Goal: Task Accomplishment & Management: Manage account settings

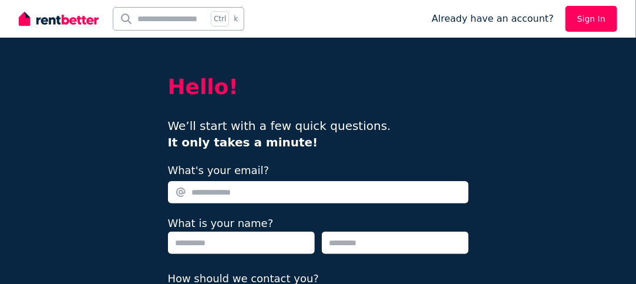
click at [61, 22] on img at bounding box center [59, 19] width 80 height 18
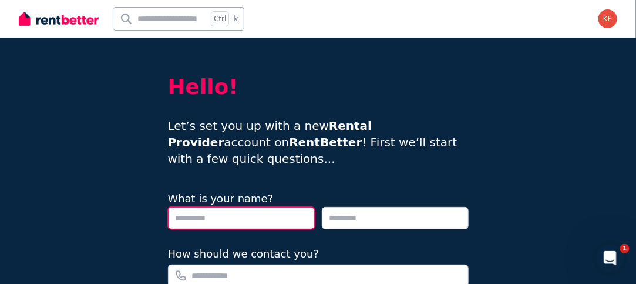
click at [254, 207] on input "text" at bounding box center [241, 218] width 147 height 22
type input "*****"
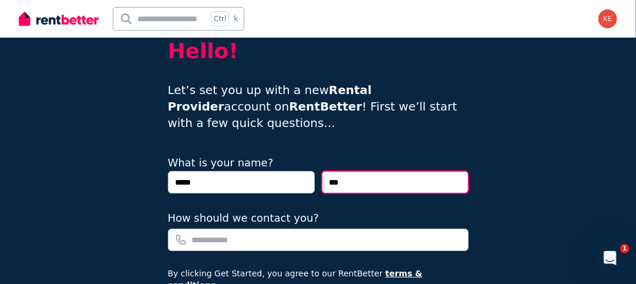
scroll to position [59, 0]
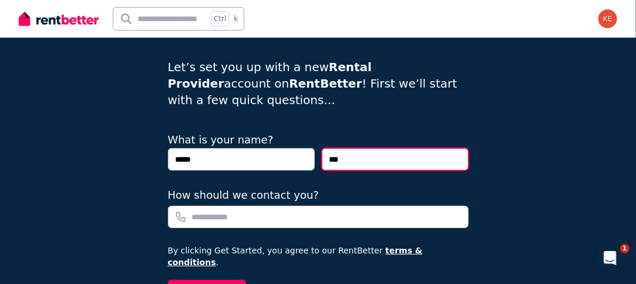
type input "***"
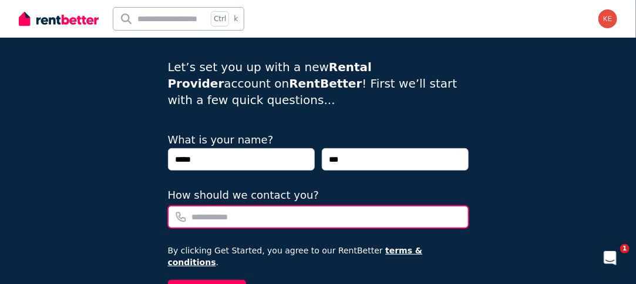
click at [249, 205] on input "How should we contact you?" at bounding box center [318, 216] width 301 height 22
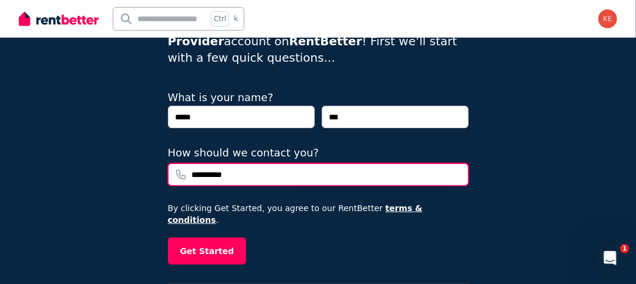
scroll to position [124, 0]
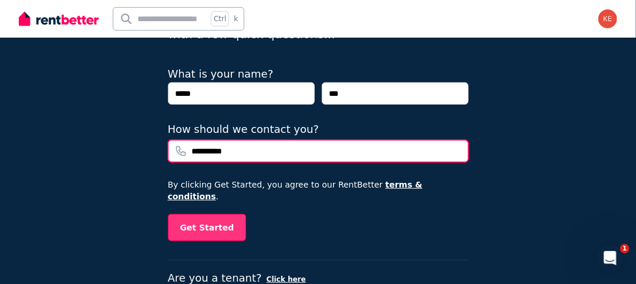
type input "**********"
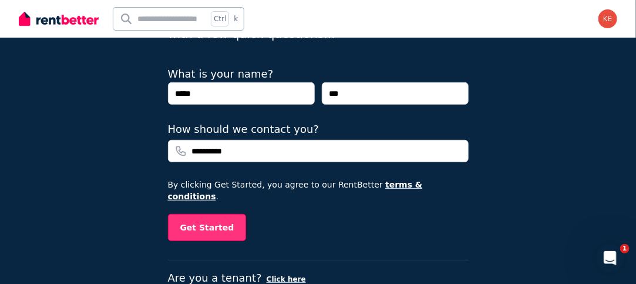
click at [219, 214] on button "Get Started" at bounding box center [207, 227] width 79 height 27
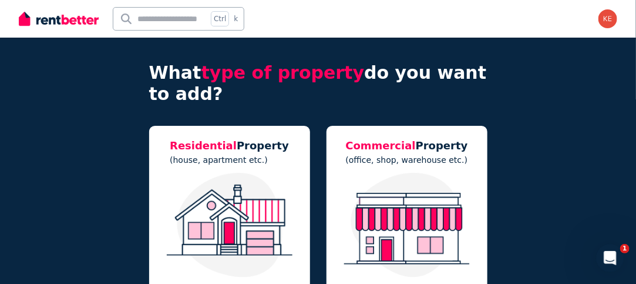
scroll to position [117, 0]
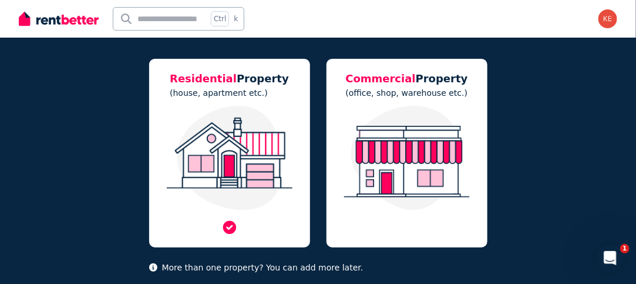
click at [225, 173] on img at bounding box center [229, 158] width 137 height 104
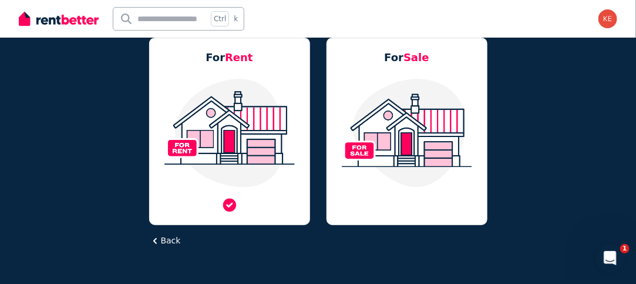
scroll to position [131, 0]
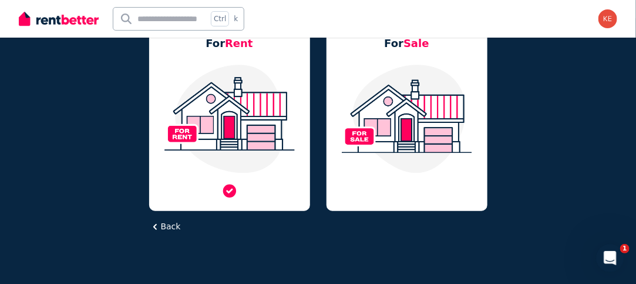
click at [218, 126] on img at bounding box center [229, 118] width 137 height 110
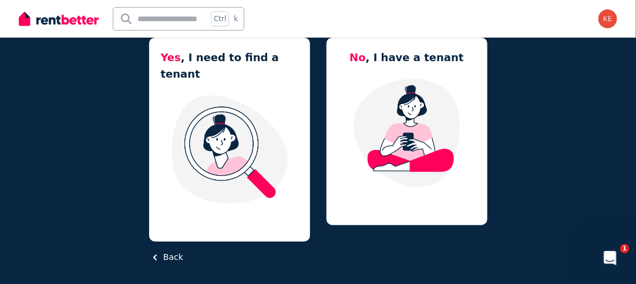
click at [170, 251] on button "Back" at bounding box center [166, 257] width 34 height 12
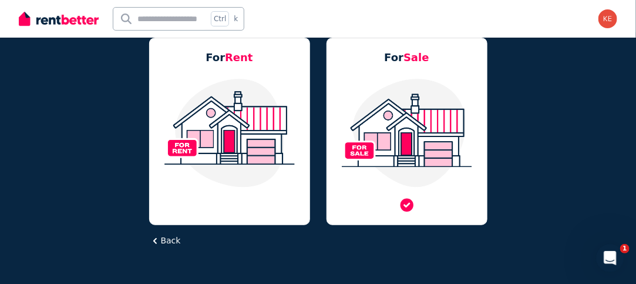
click at [423, 131] on img at bounding box center [406, 132] width 137 height 110
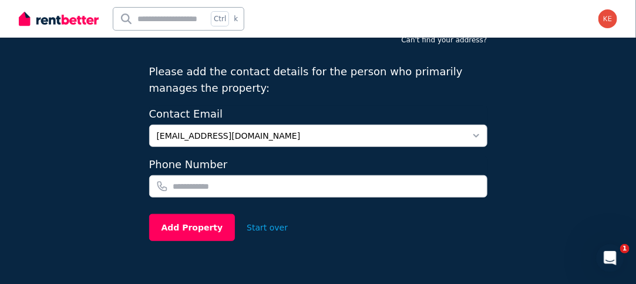
scroll to position [65, 0]
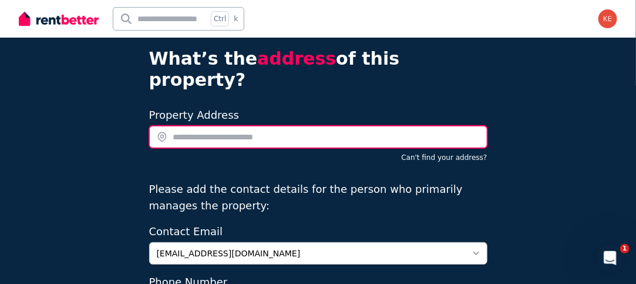
click at [320, 126] on input "text" at bounding box center [318, 137] width 338 height 22
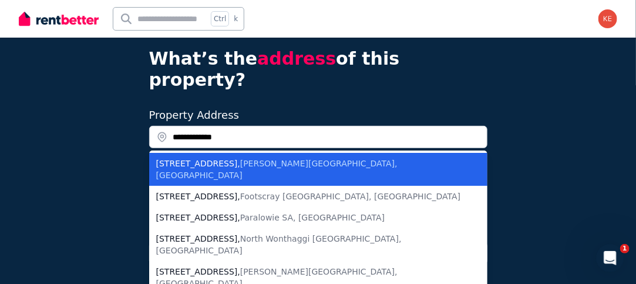
click at [319, 153] on li "206/168 Whitehorse Road , Blackburn VIC, Australia" at bounding box center [318, 169] width 338 height 33
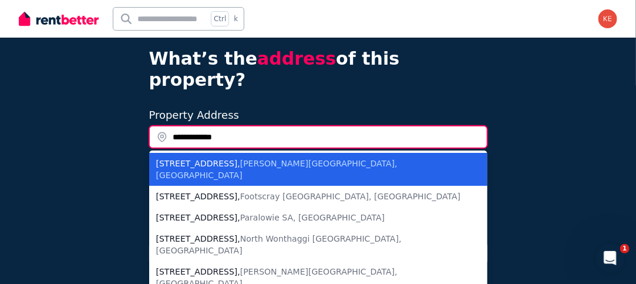
type input "**********"
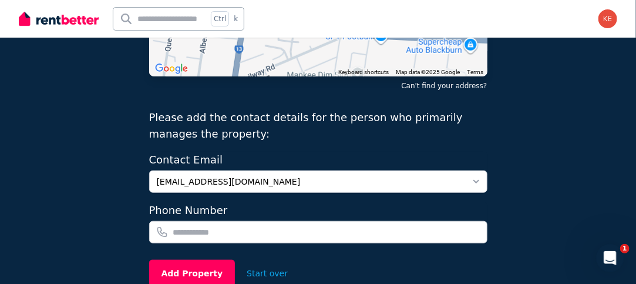
scroll to position [241, 0]
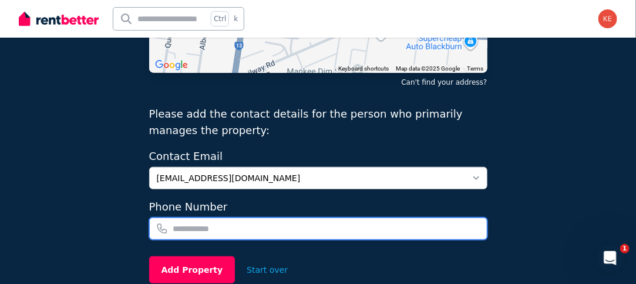
click at [243, 217] on input "tel" at bounding box center [318, 228] width 338 height 22
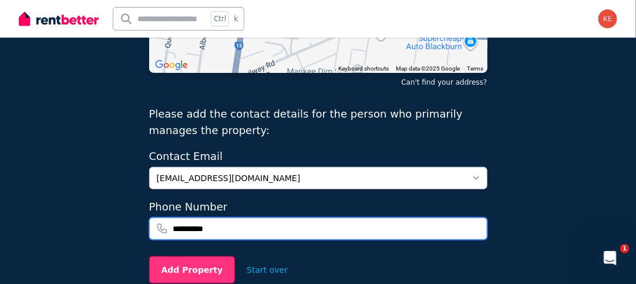
type input "**********"
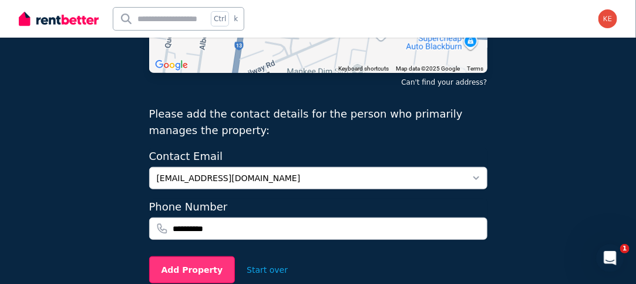
click at [185, 256] on button "Add Property" at bounding box center [192, 269] width 86 height 27
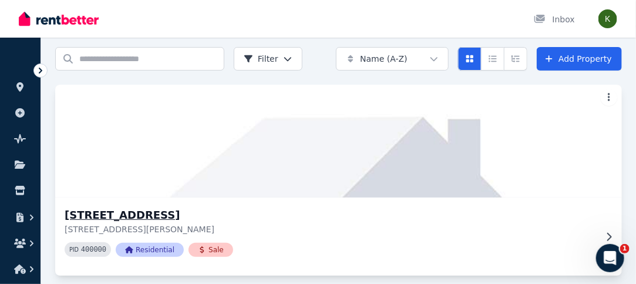
scroll to position [55, 0]
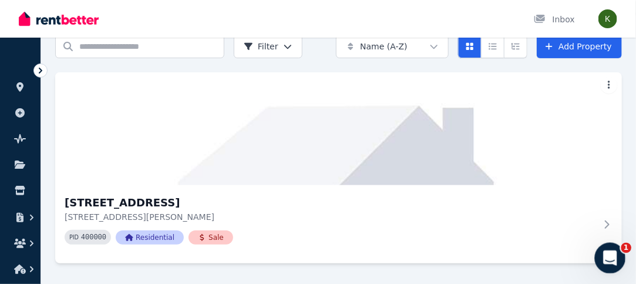
click at [618, 253] on icon "Open Intercom Messenger" at bounding box center [608, 256] width 19 height 19
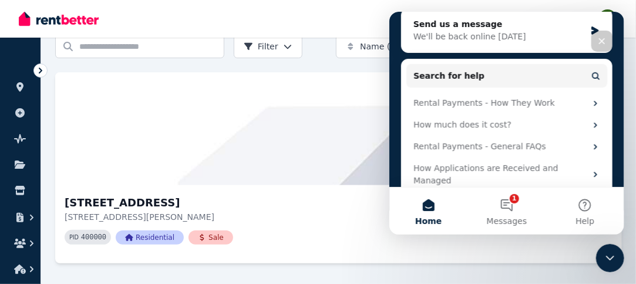
scroll to position [184, 0]
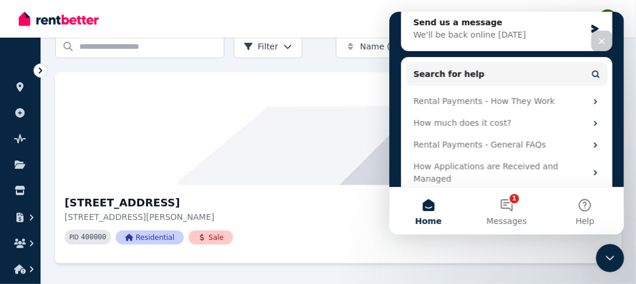
click at [601, 31] on div "Close" at bounding box center [601, 40] width 21 height 21
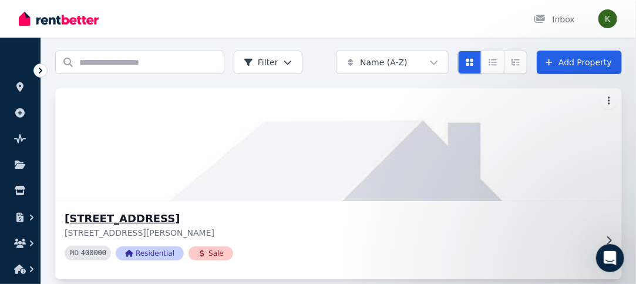
scroll to position [55, 0]
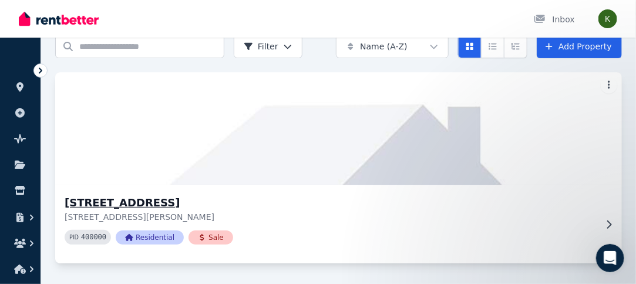
click at [203, 205] on h3 "[STREET_ADDRESS]" at bounding box center [330, 202] width 531 height 16
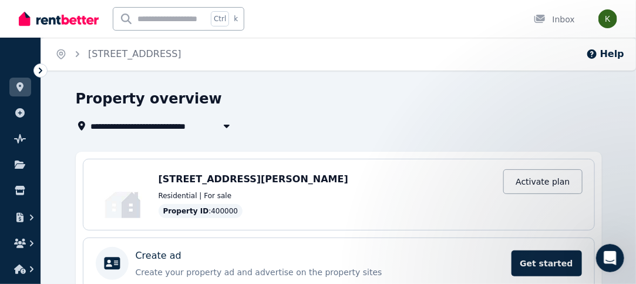
click at [318, 180] on span "[STREET_ADDRESS][PERSON_NAME]" at bounding box center [253, 178] width 190 height 11
click at [29, 220] on icon "button" at bounding box center [32, 217] width 12 height 12
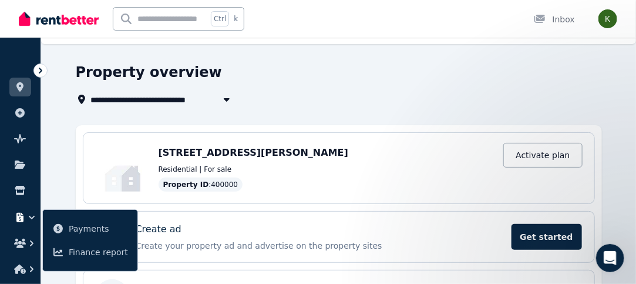
scroll to position [59, 0]
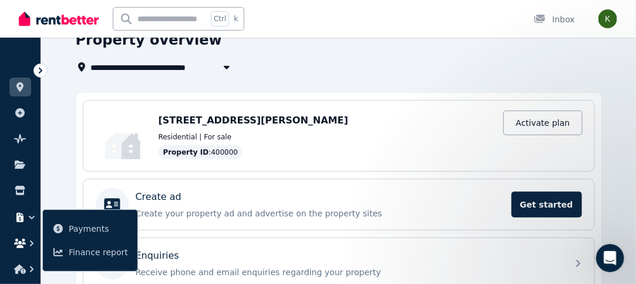
click at [30, 239] on icon "button" at bounding box center [32, 243] width 12 height 12
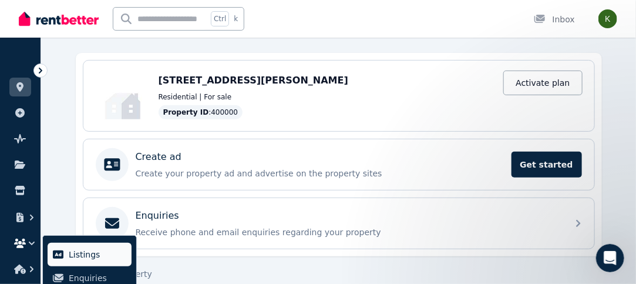
scroll to position [113, 0]
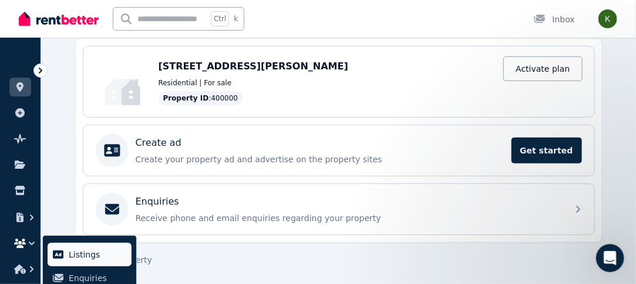
click at [80, 252] on span "Listings" at bounding box center [98, 254] width 58 height 14
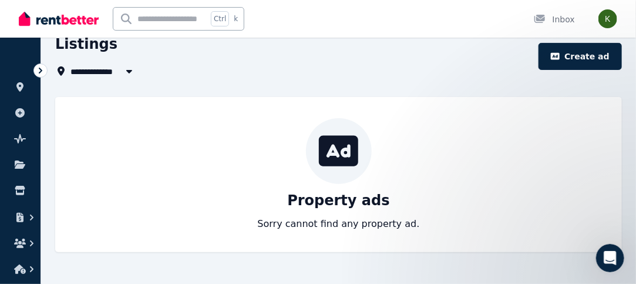
scroll to position [55, 0]
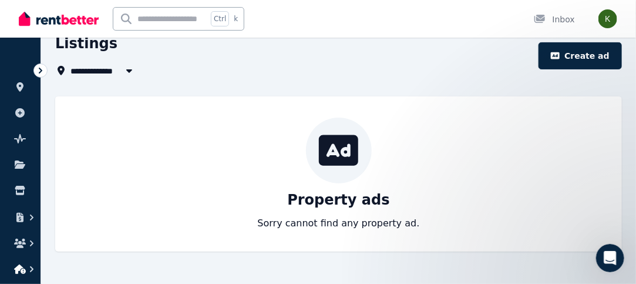
click at [26, 267] on icon "button" at bounding box center [32, 269] width 12 height 12
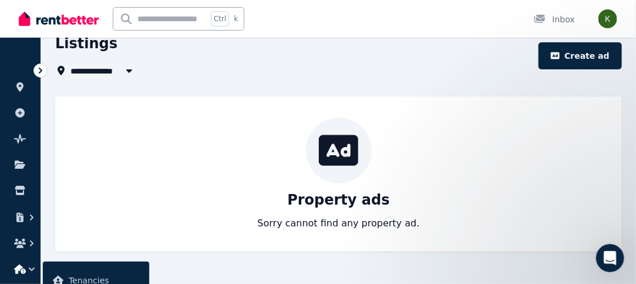
click at [93, 276] on span "Tenancies" at bounding box center [104, 280] width 71 height 14
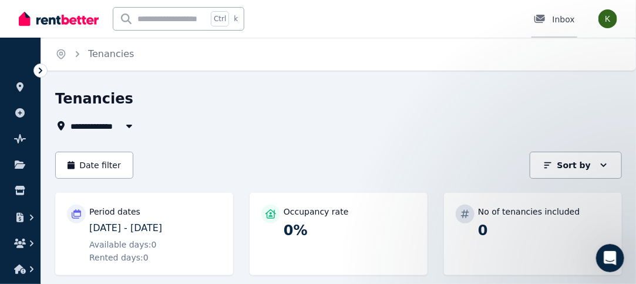
click at [559, 23] on div "Inbox" at bounding box center [554, 20] width 41 height 12
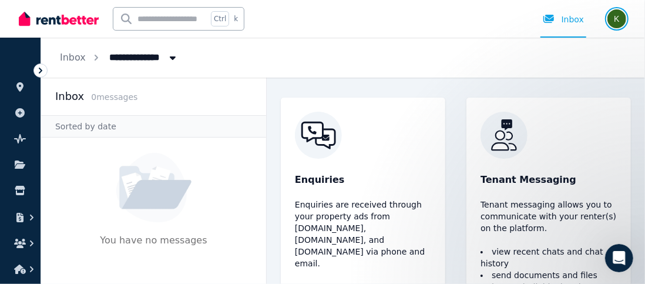
click at [611, 23] on img "button" at bounding box center [616, 18] width 19 height 19
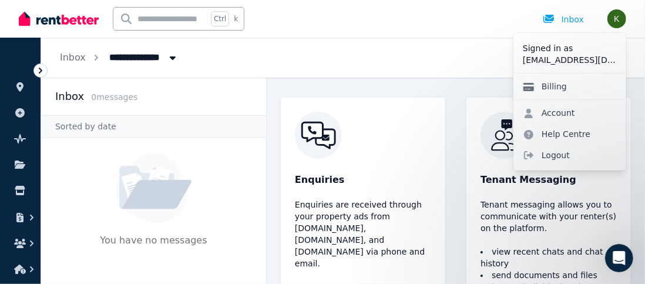
click at [549, 86] on link "Billing" at bounding box center [544, 86] width 63 height 21
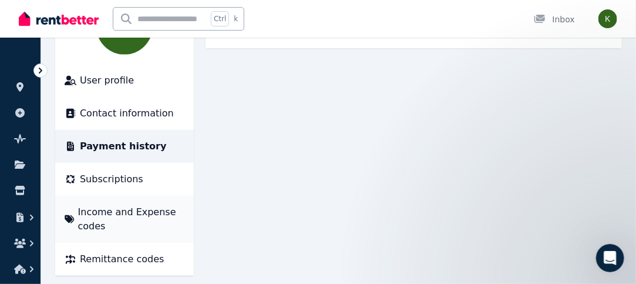
scroll to position [154, 0]
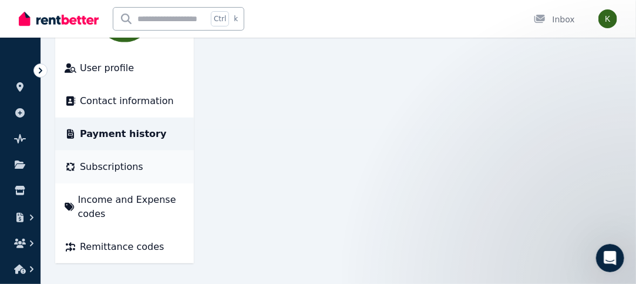
click at [158, 170] on div "Subscriptions" at bounding box center [125, 167] width 120 height 14
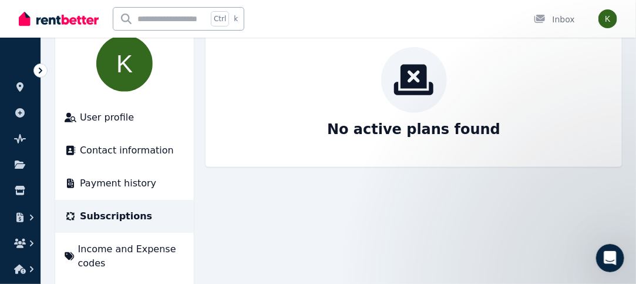
scroll to position [154, 0]
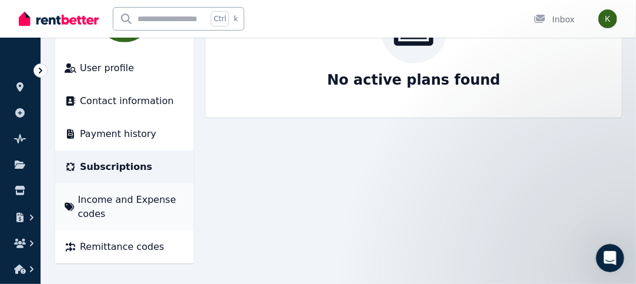
click at [151, 209] on span "Income and Expense codes" at bounding box center [131, 207] width 107 height 28
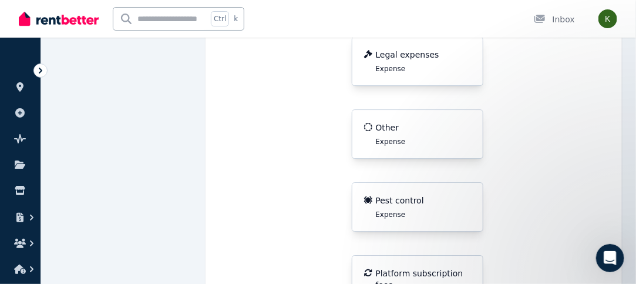
scroll to position [1350, 0]
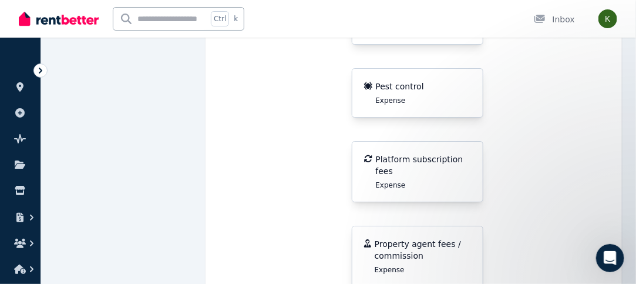
click at [442, 238] on div "Property agent fees / commission Expense" at bounding box center [422, 256] width 96 height 36
click at [398, 238] on span "Property agent fees / commission" at bounding box center [422, 249] width 96 height 23
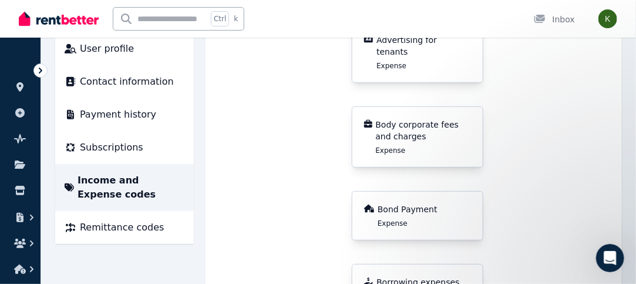
scroll to position [235, 0]
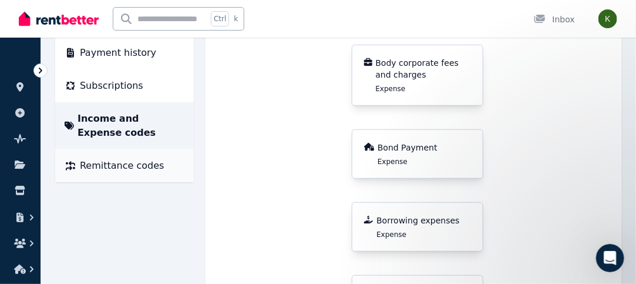
click at [139, 161] on span "Remittance codes" at bounding box center [122, 165] width 84 height 14
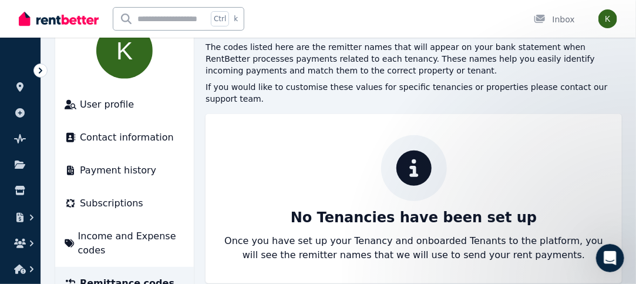
scroll to position [154, 0]
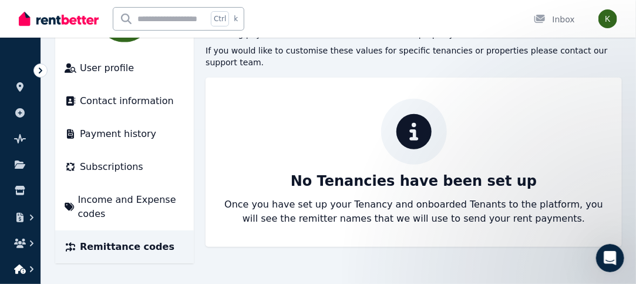
click at [18, 266] on icon "button" at bounding box center [20, 268] width 12 height 9
click at [79, 275] on span "Tenancies" at bounding box center [104, 280] width 71 height 14
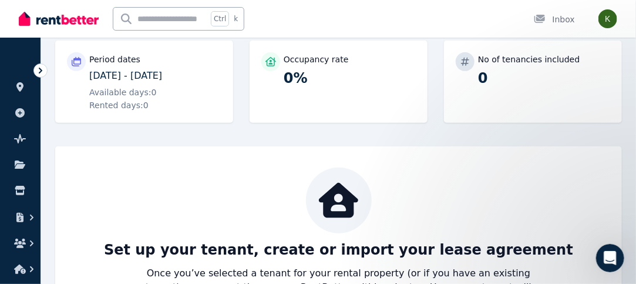
scroll to position [218, 0]
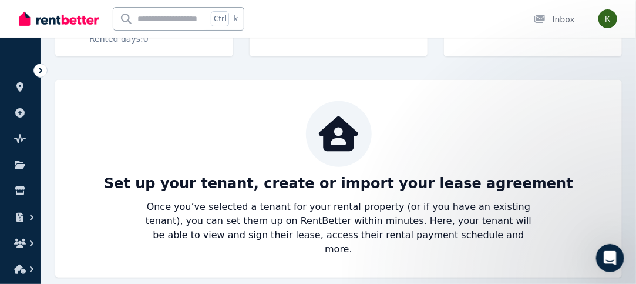
click at [42, 74] on icon at bounding box center [41, 71] width 12 height 12
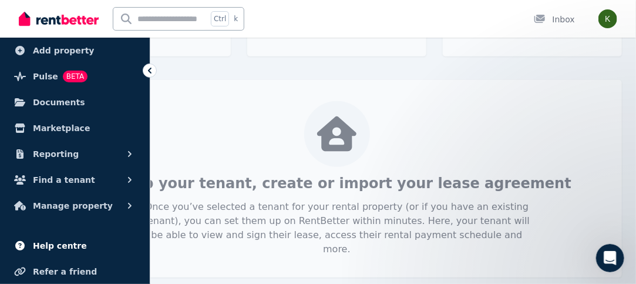
scroll to position [122, 0]
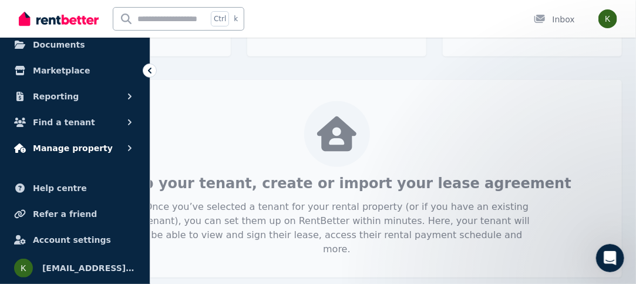
click at [95, 147] on span "Manage property" at bounding box center [73, 148] width 80 height 14
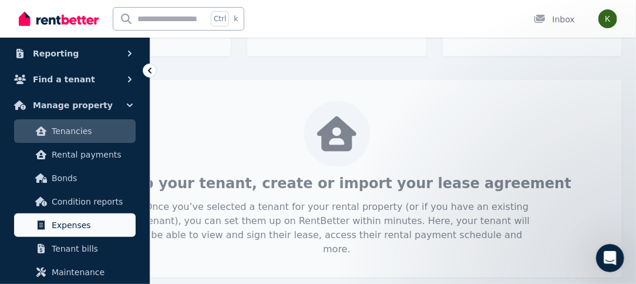
scroll to position [181, 0]
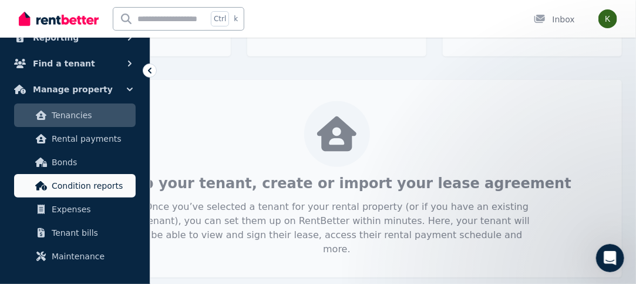
click at [101, 182] on span "Condition reports" at bounding box center [91, 185] width 79 height 14
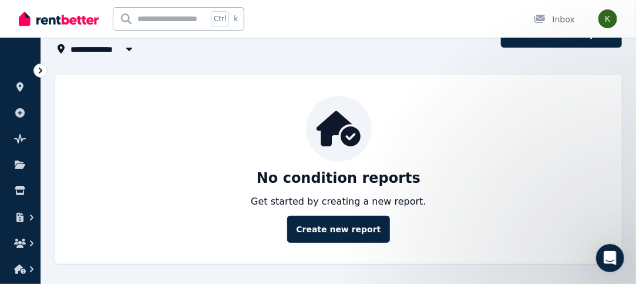
scroll to position [77, 0]
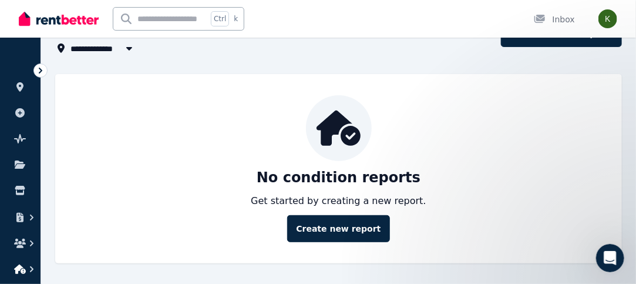
click at [28, 269] on icon "button" at bounding box center [32, 269] width 12 height 12
click at [114, 269] on link "Tenancies" at bounding box center [96, 279] width 97 height 23
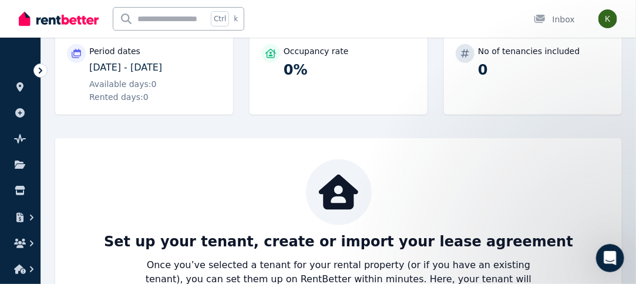
scroll to position [218, 0]
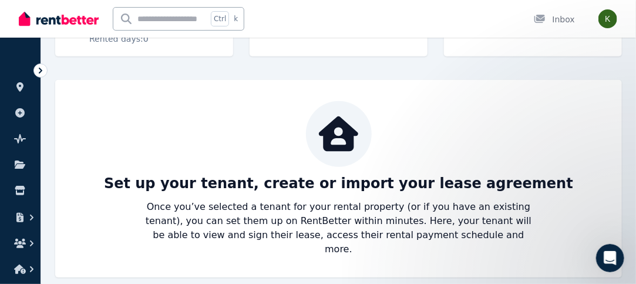
click at [34, 69] on div at bounding box center [40, 70] width 14 height 14
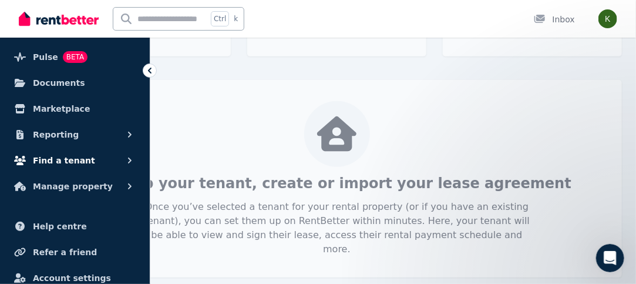
scroll to position [122, 0]
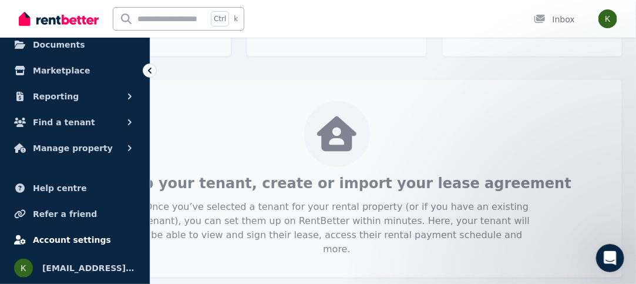
click at [100, 231] on link "Account settings" at bounding box center [74, 239] width 131 height 23
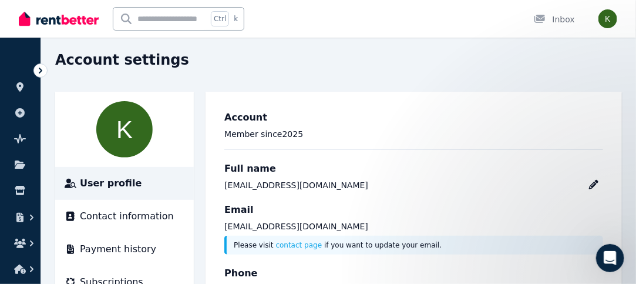
scroll to position [36, 0]
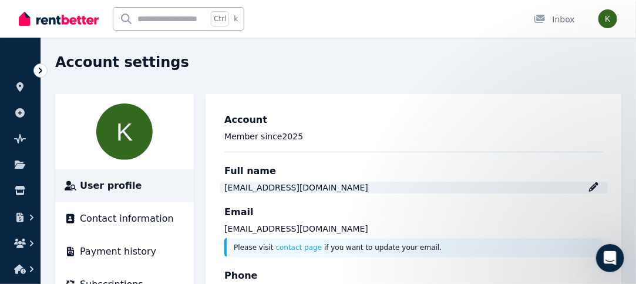
click at [588, 191] on div "keylocusc@gmail.com" at bounding box center [413, 187] width 379 height 12
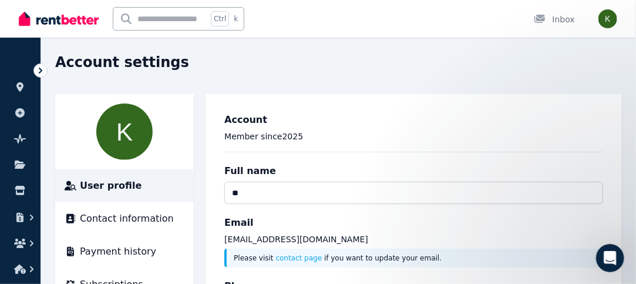
type input "*"
type input "**********"
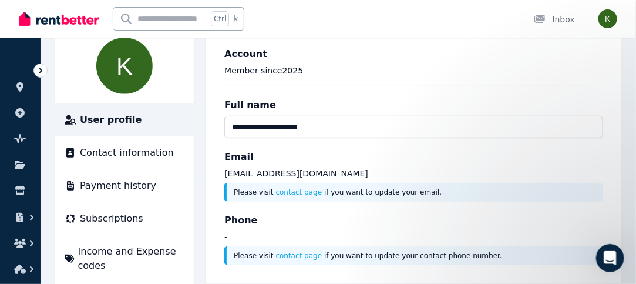
scroll to position [154, 0]
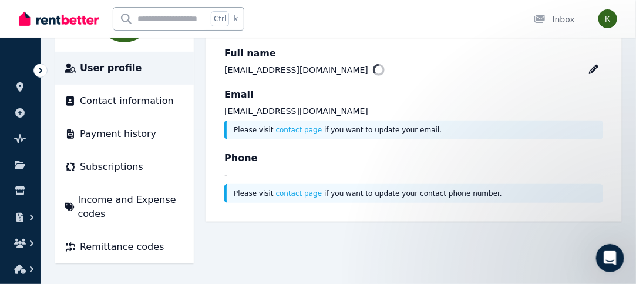
click at [346, 174] on div "Phone - Please visit contact page if you want to update your contact phone numb…" at bounding box center [413, 177] width 379 height 52
click at [130, 107] on li "Contact information" at bounding box center [124, 101] width 139 height 33
click at [127, 145] on li "Payment history" at bounding box center [124, 133] width 139 height 33
click at [128, 127] on span "Payment history" at bounding box center [118, 134] width 76 height 14
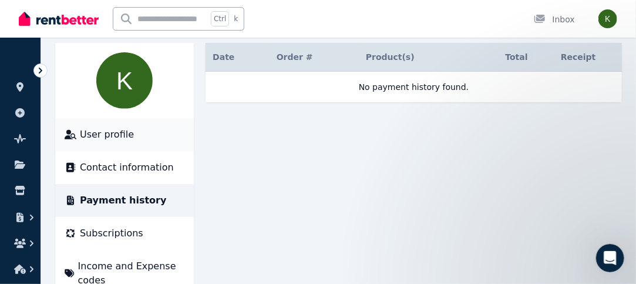
scroll to position [154, 0]
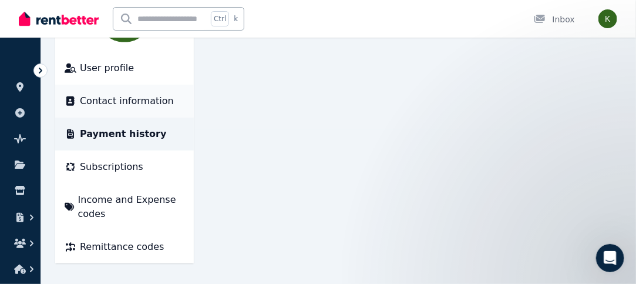
click at [137, 110] on li "Contact information" at bounding box center [124, 101] width 139 height 33
click at [616, 18] on img "button" at bounding box center [607, 18] width 19 height 19
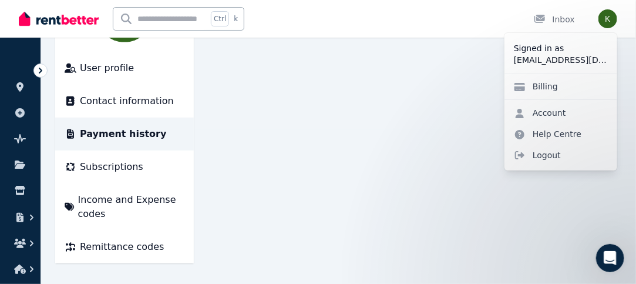
click at [437, 127] on main "Date Order # Order & Product(s) Product(s) Total Receipt No payment history fou…" at bounding box center [413, 120] width 416 height 286
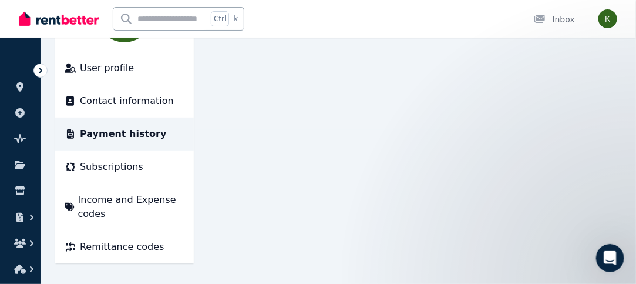
click at [57, 18] on img at bounding box center [59, 19] width 80 height 18
